Goal: Information Seeking & Learning: Learn about a topic

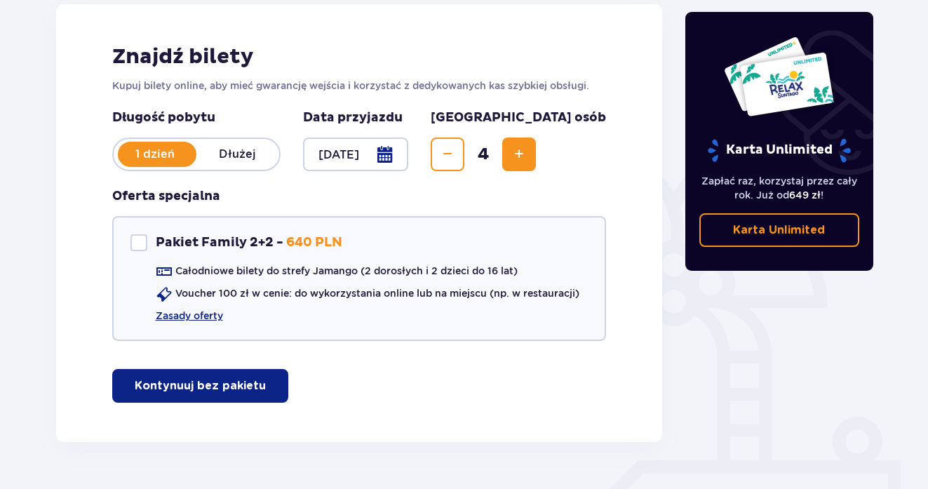
scroll to position [216, 0]
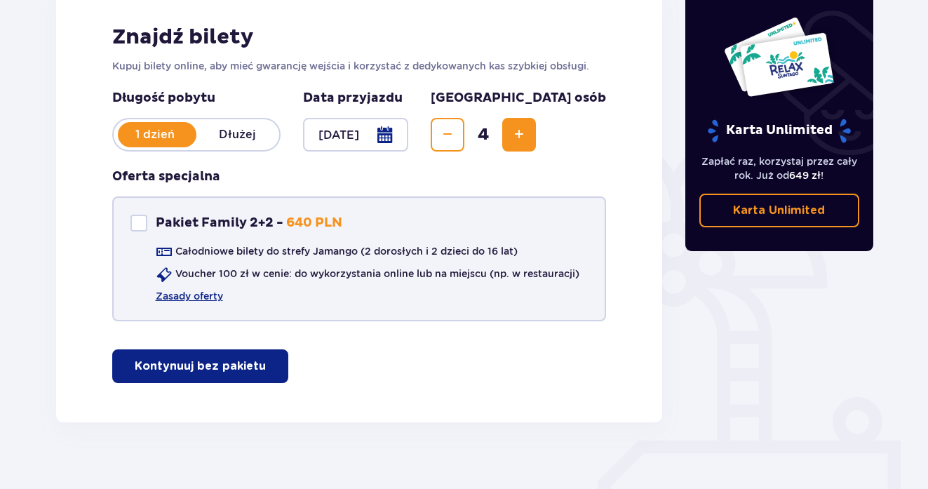
click at [142, 227] on div "Pakiet Family 2+2" at bounding box center [138, 223] width 17 height 17
checkbox input "true"
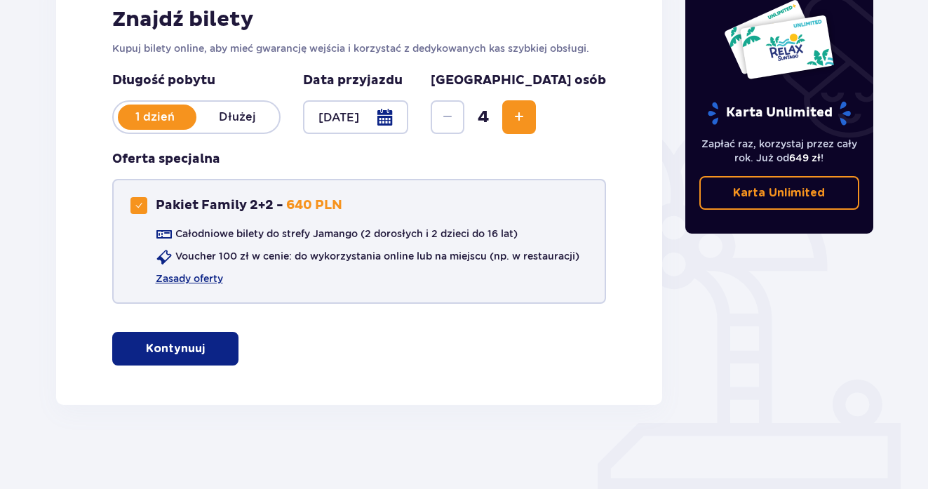
scroll to position [234, 0]
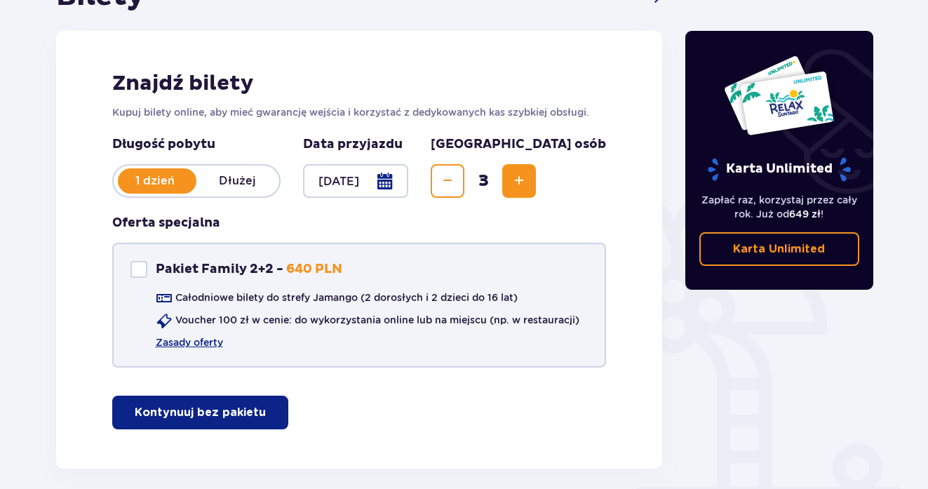
scroll to position [168, 1]
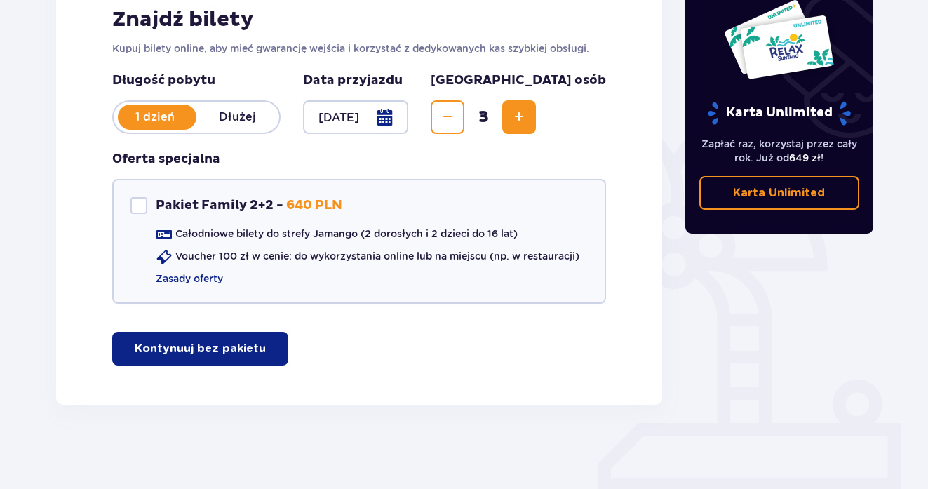
click at [464, 126] on button "Zmniejsz" at bounding box center [448, 117] width 34 height 34
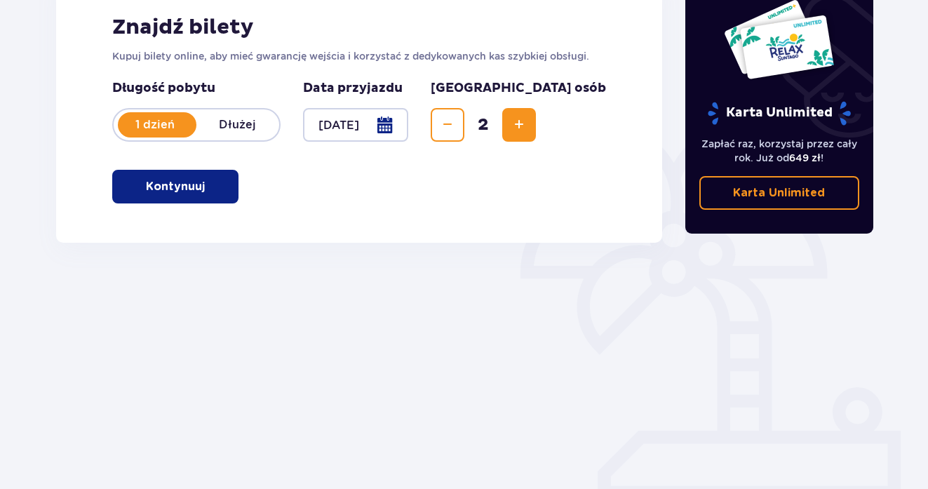
click at [238, 184] on div "Znajdź bilety Kupuj bilety online, aby mieć gwarancję wejścia i korzystać z ded…" at bounding box center [359, 109] width 607 height 268
click at [203, 188] on span "button" at bounding box center [207, 186] width 17 height 17
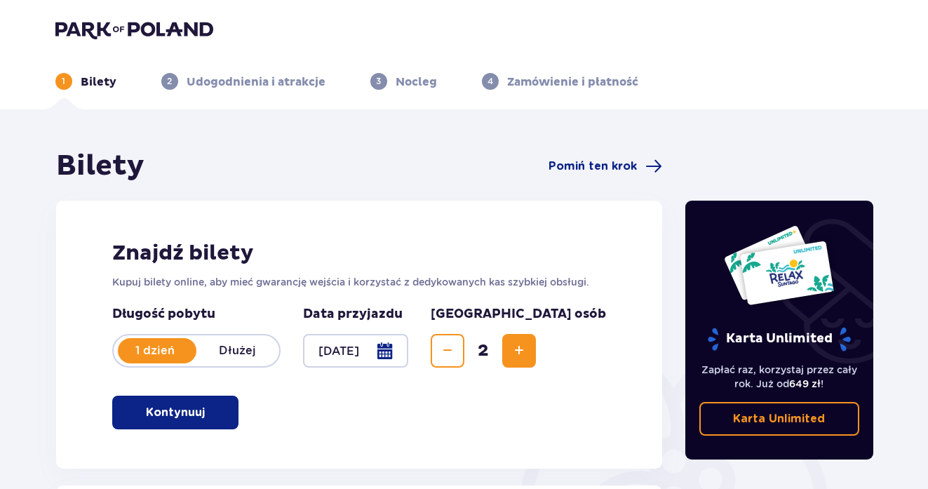
scroll to position [0, 0]
click at [527, 354] on span "Zwiększ" at bounding box center [519, 350] width 17 height 17
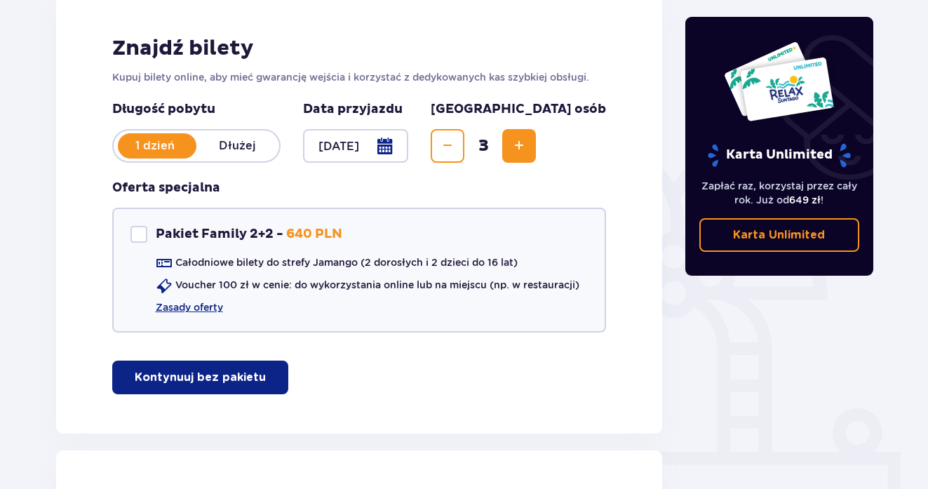
scroll to position [189, 0]
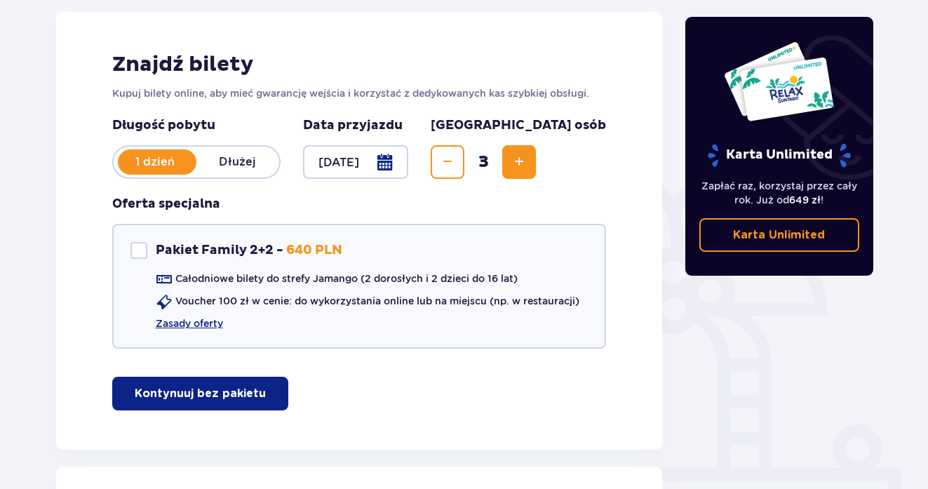
click at [527, 166] on span "Zwiększ" at bounding box center [519, 162] width 17 height 17
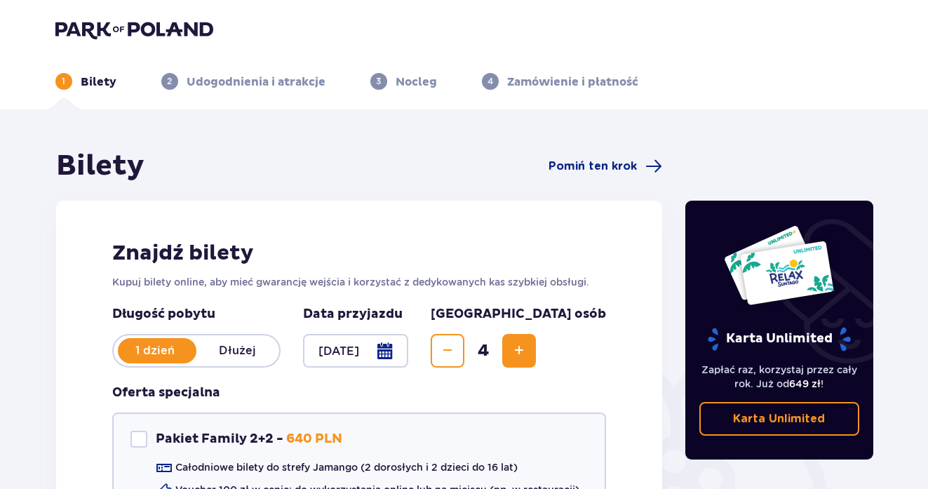
scroll to position [0, 0]
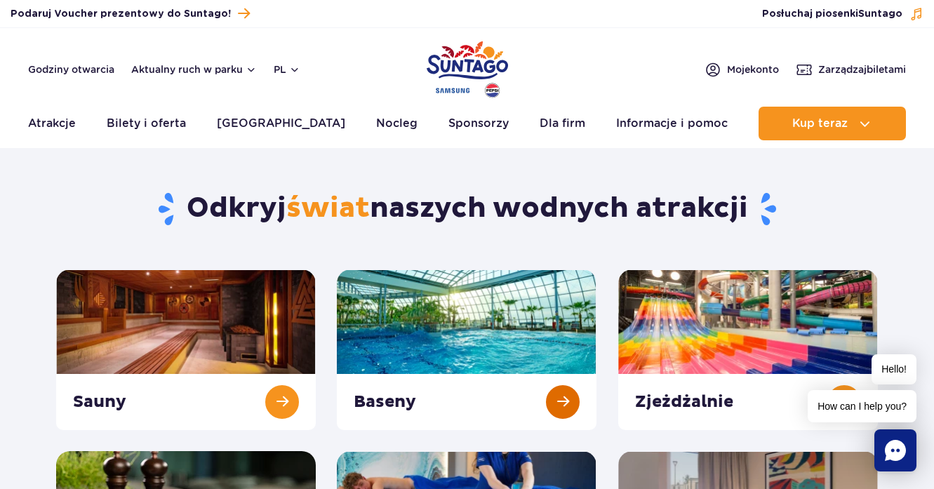
click at [387, 372] on link at bounding box center [467, 349] width 260 height 161
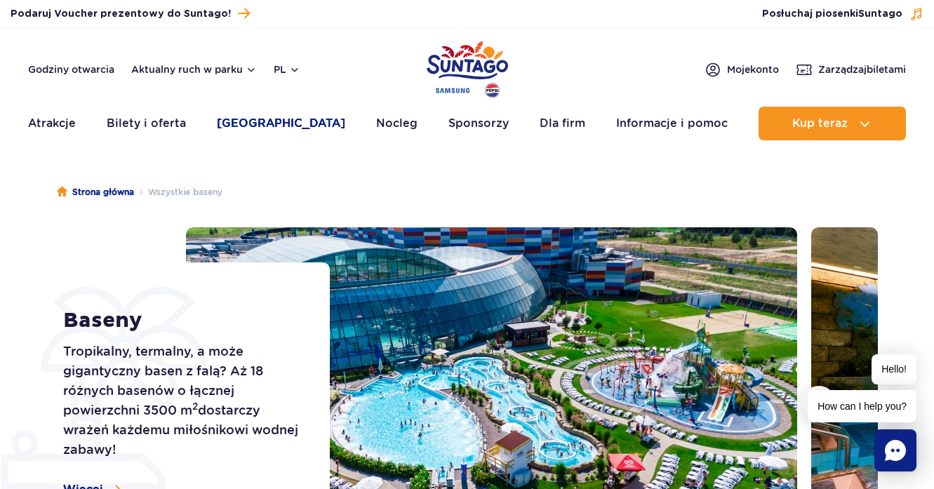
click at [248, 129] on link "[GEOGRAPHIC_DATA]" at bounding box center [281, 124] width 128 height 34
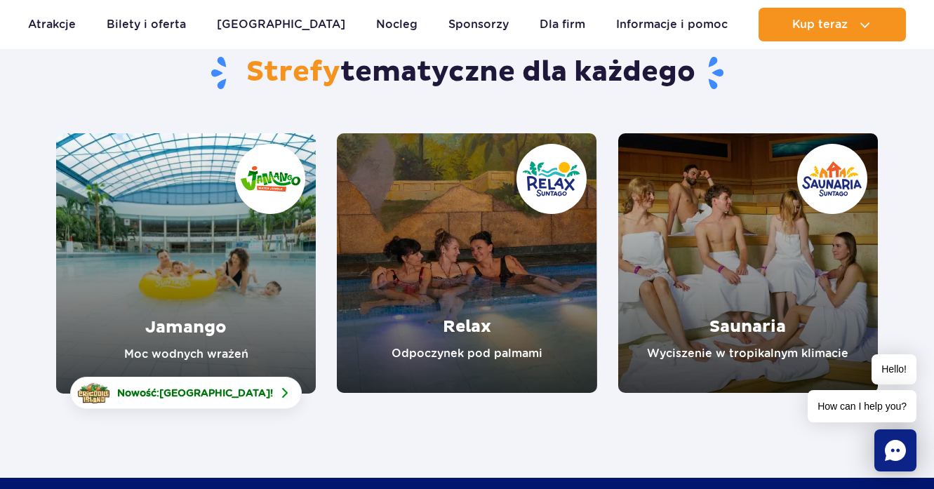
scroll to position [138, 0]
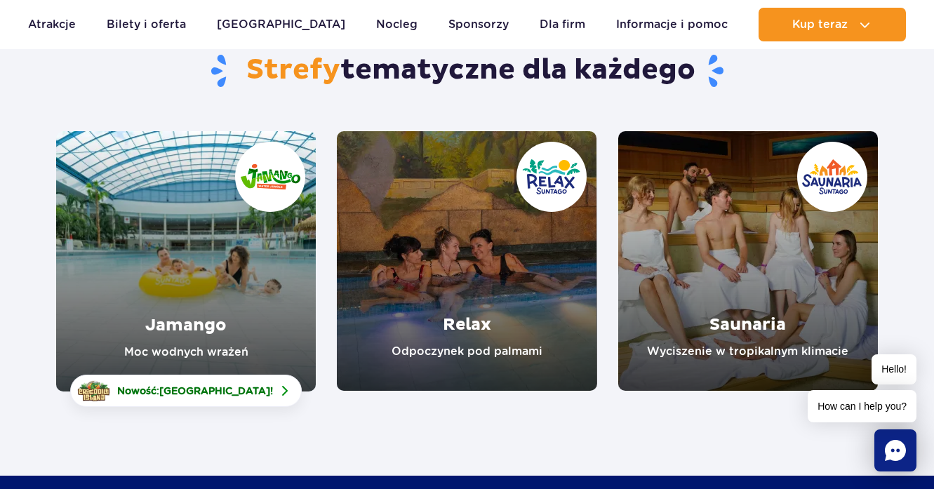
click at [255, 241] on link "Jamango" at bounding box center [186, 261] width 260 height 260
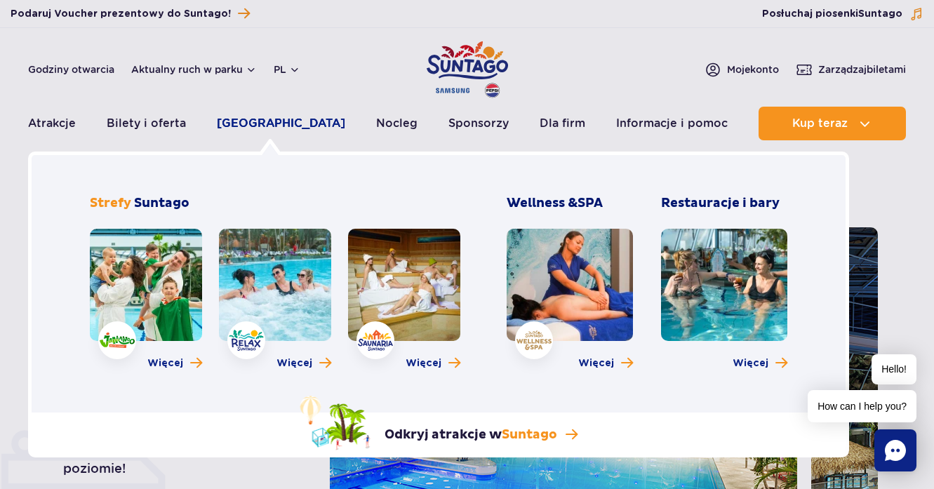
click at [281, 123] on link "[GEOGRAPHIC_DATA]" at bounding box center [281, 124] width 128 height 34
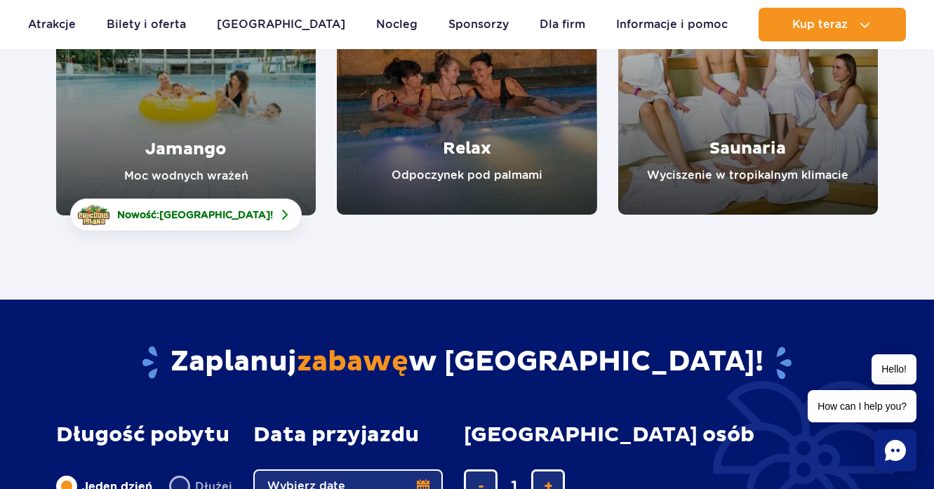
scroll to position [341, 0]
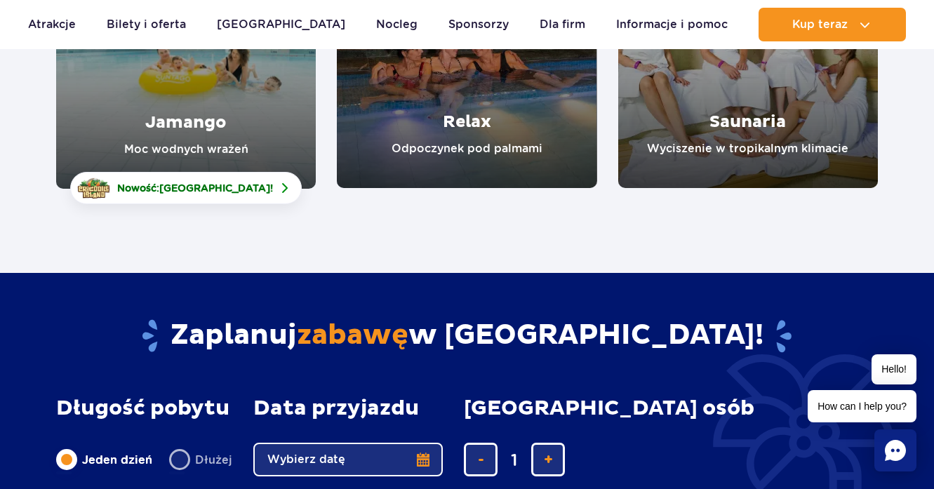
click at [282, 154] on link "Jamango" at bounding box center [186, 58] width 260 height 260
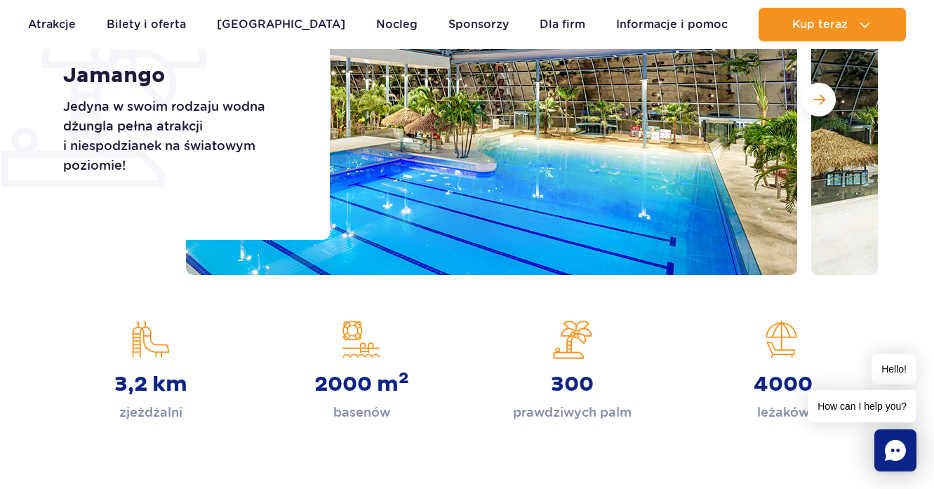
scroll to position [316, 0]
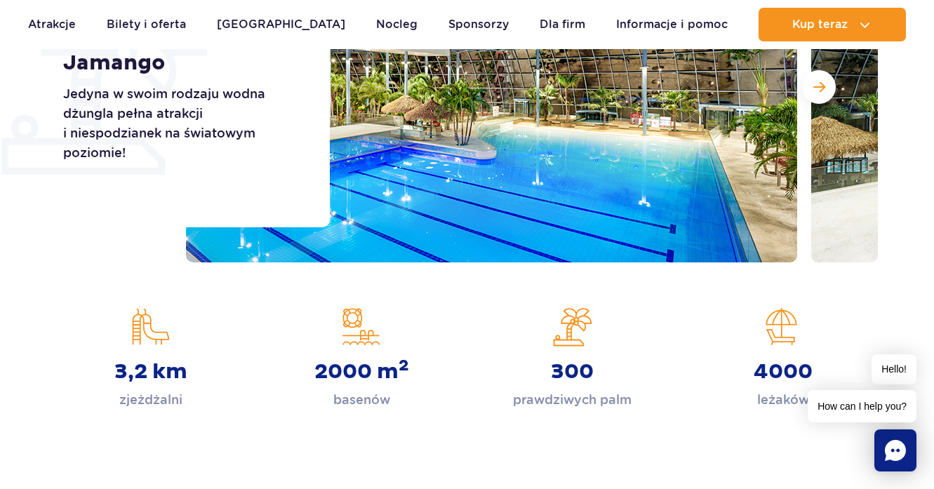
click at [555, 233] on img at bounding box center [491, 87] width 611 height 351
click at [822, 95] on button "Następny slajd" at bounding box center [819, 87] width 34 height 34
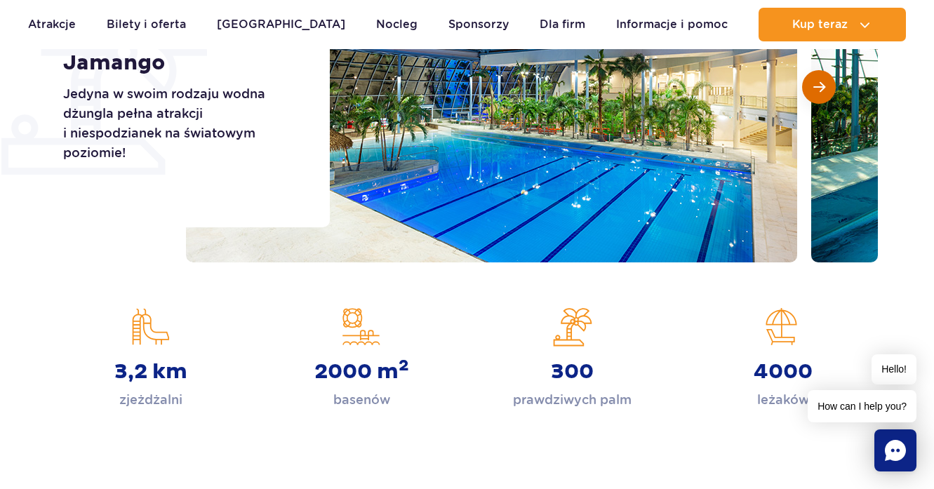
click at [822, 95] on button "Następny slajd" at bounding box center [819, 87] width 34 height 34
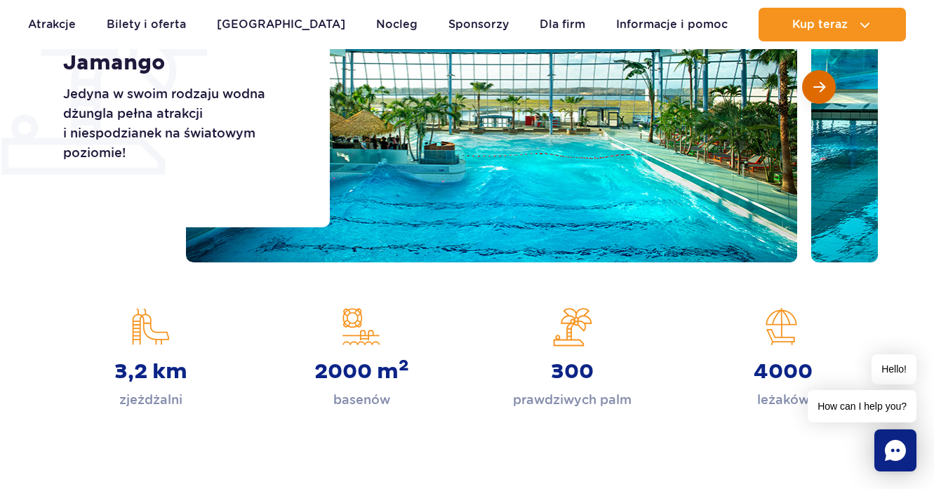
click at [822, 95] on button "Następny slajd" at bounding box center [819, 87] width 34 height 34
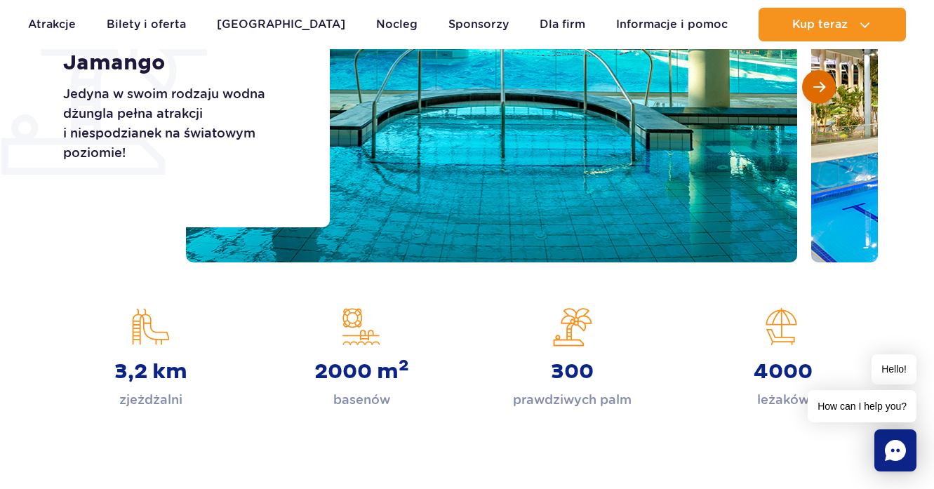
click at [822, 95] on button "Następny slajd" at bounding box center [819, 87] width 34 height 34
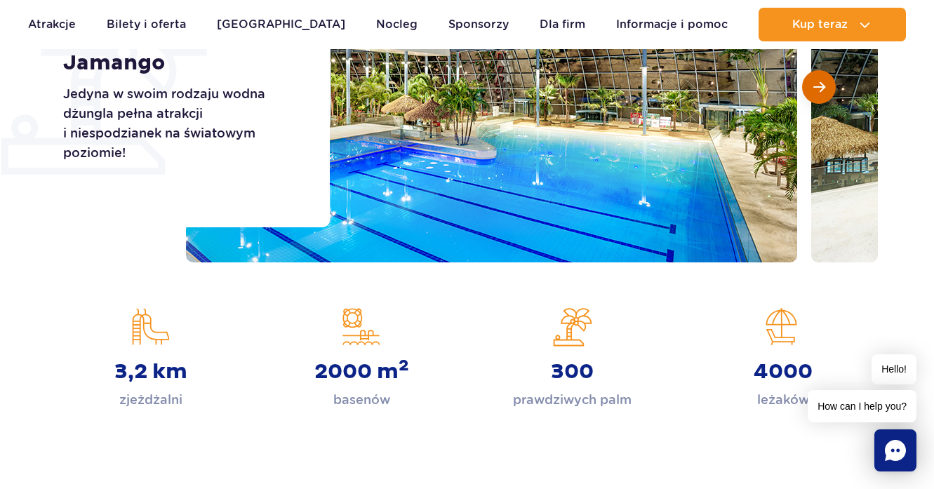
click at [822, 95] on button "Następny slajd" at bounding box center [819, 87] width 34 height 34
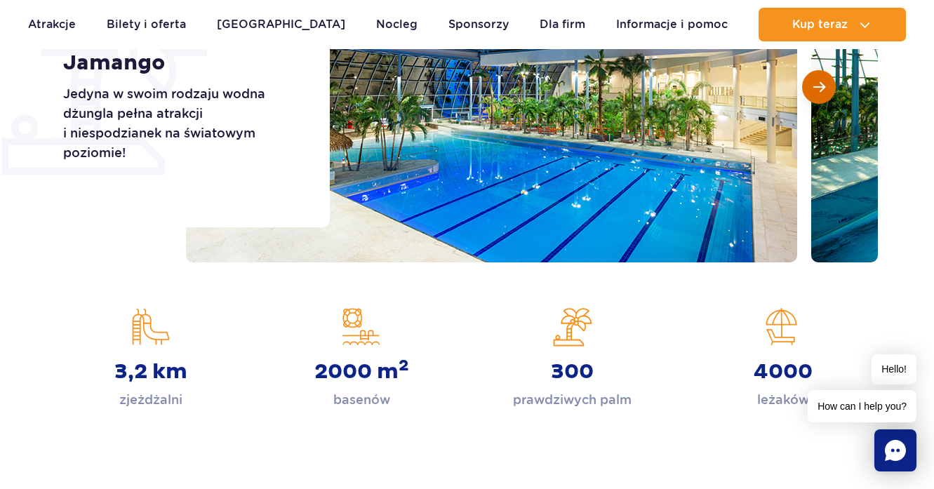
click at [822, 95] on button "Następny slajd" at bounding box center [819, 87] width 34 height 34
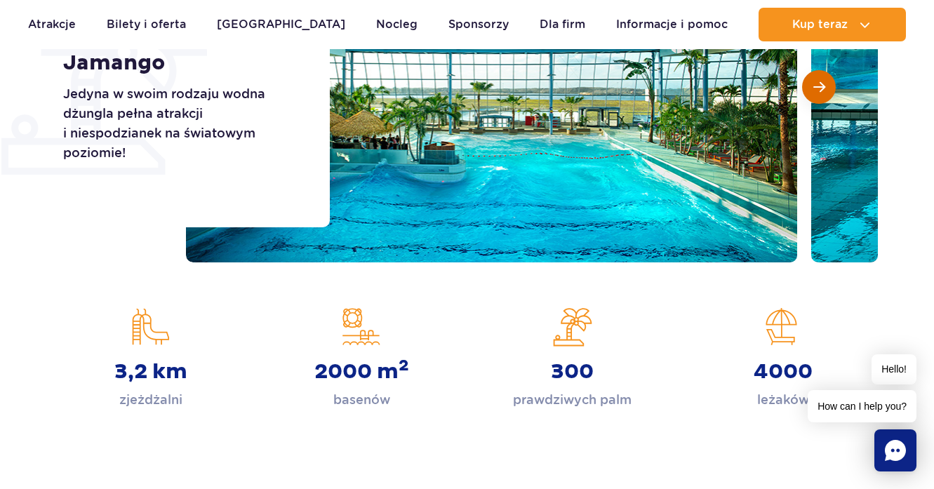
click at [822, 90] on span "Następny slajd" at bounding box center [819, 87] width 12 height 13
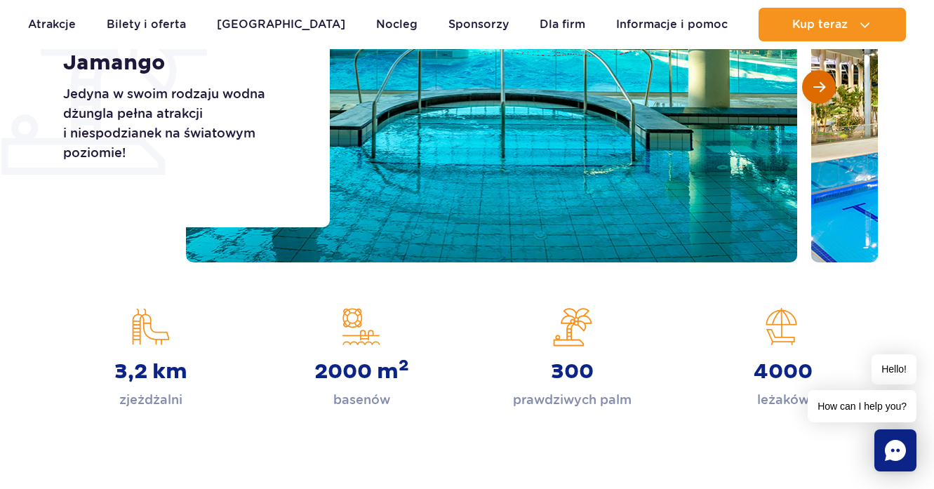
click at [822, 90] on span "Następny slajd" at bounding box center [819, 87] width 12 height 13
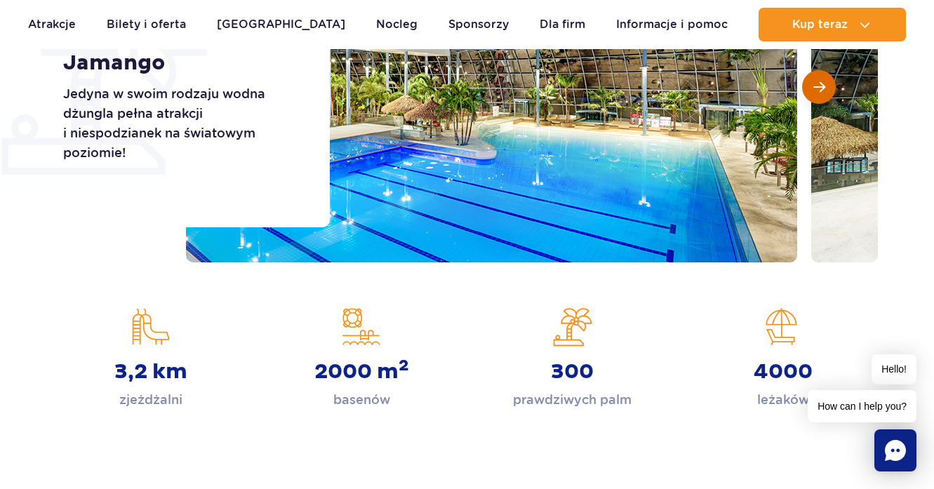
click at [822, 90] on span "Następny slajd" at bounding box center [819, 87] width 12 height 13
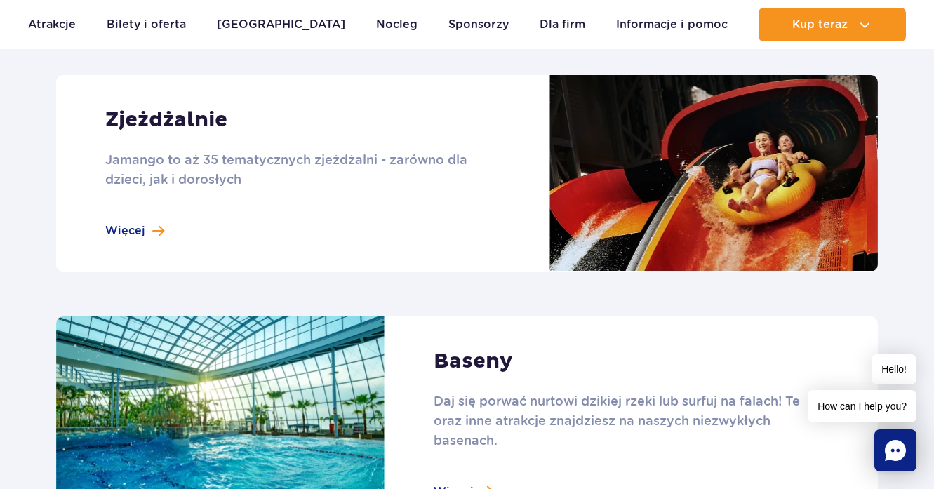
scroll to position [1246, 0]
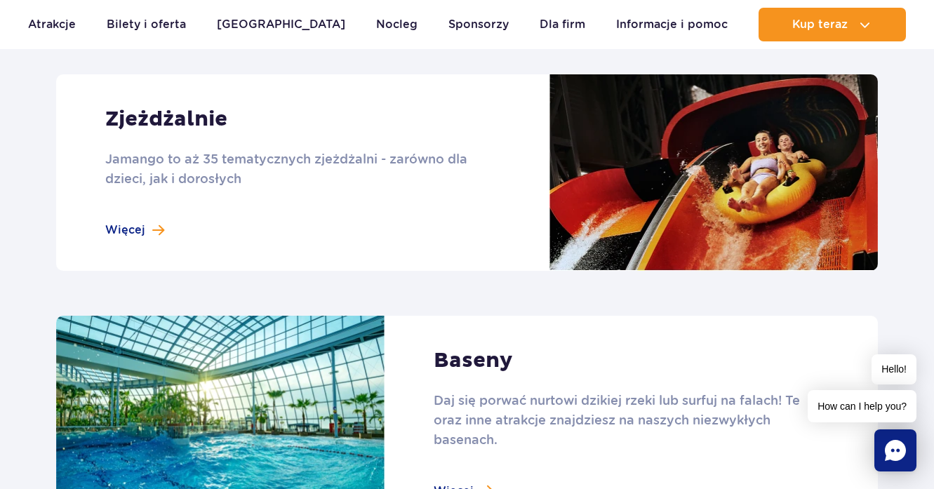
click at [144, 227] on link at bounding box center [466, 172] width 821 height 196
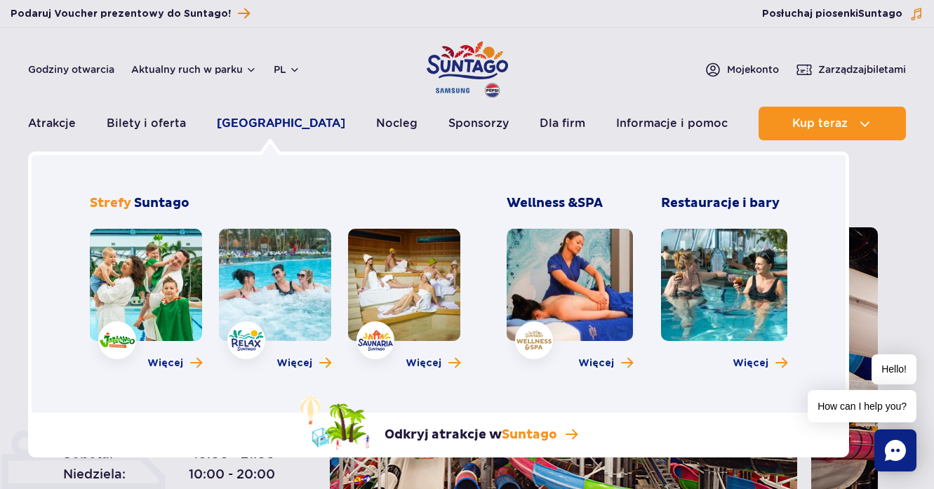
click at [257, 128] on link "[GEOGRAPHIC_DATA]" at bounding box center [281, 124] width 128 height 34
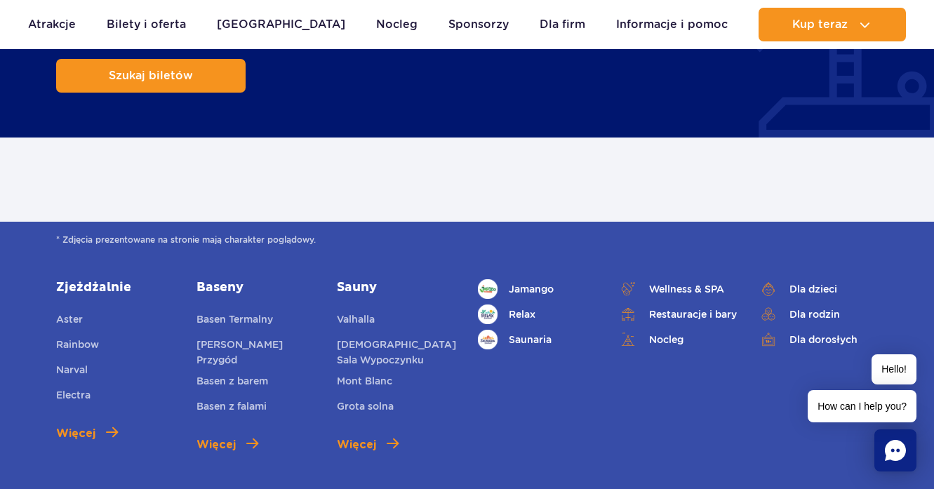
scroll to position [782, 0]
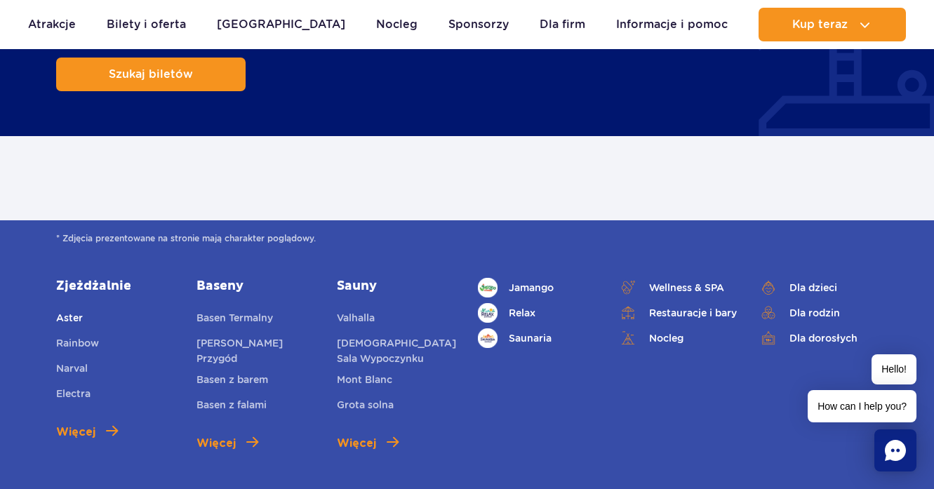
click at [72, 312] on span "Aster" at bounding box center [69, 317] width 27 height 11
